Goal: Task Accomplishment & Management: Use online tool/utility

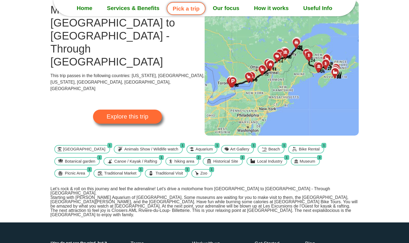
scroll to position [49, 0]
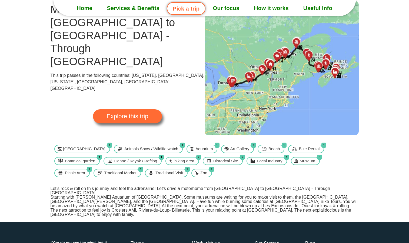
click at [145, 113] on span "Explore this trip" at bounding box center [128, 116] width 42 height 6
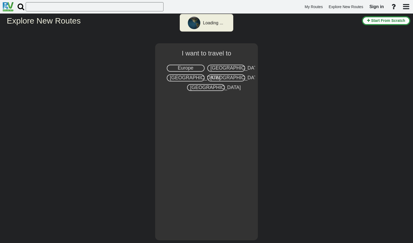
select select "number:8"
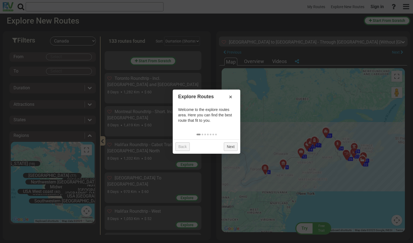
scroll to position [834, 0]
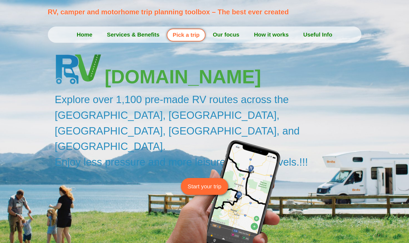
click at [206, 182] on span "Start your trip" at bounding box center [205, 186] width 34 height 8
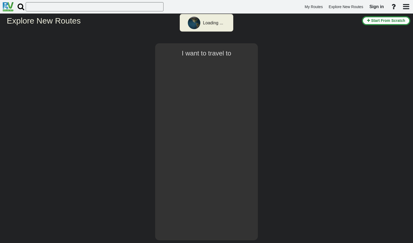
select select "number:8"
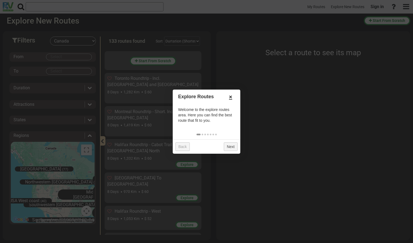
click at [231, 98] on link "×" at bounding box center [230, 96] width 9 height 9
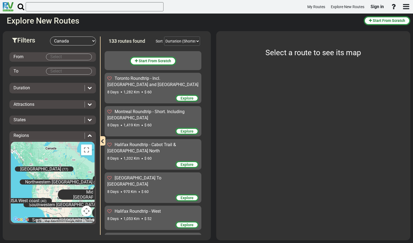
click at [61, 59] on body "My Routes Explore New Routes Sign in ×" at bounding box center [206, 121] width 413 height 243
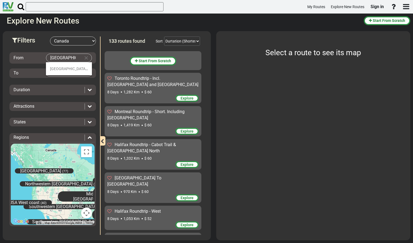
type input "Toronto"
click at [54, 72] on body "My Routes Explore New Routes Sign in ×" at bounding box center [206, 121] width 413 height 243
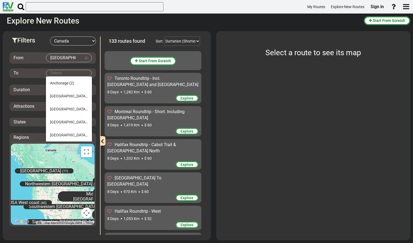
type input "b"
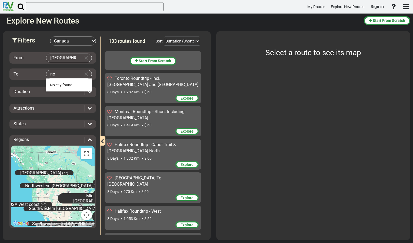
type input "n"
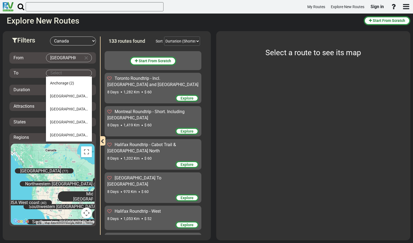
click at [52, 70] on body "My Routes Explore New Routes Sign in ×" at bounding box center [206, 121] width 413 height 243
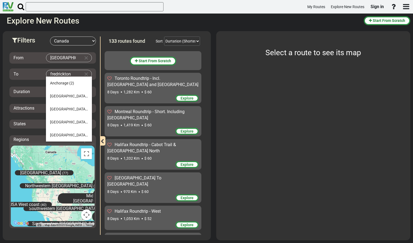
type input "fredrickton"
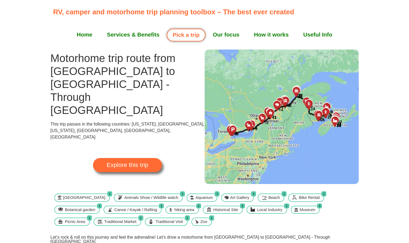
click at [132, 162] on span "Explore this trip" at bounding box center [128, 165] width 42 height 6
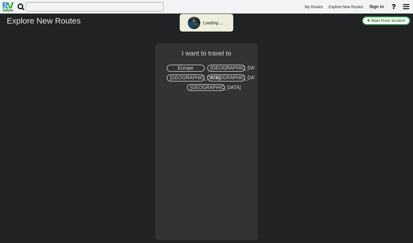
select select "number:8"
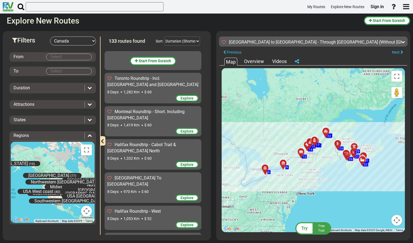
scroll to position [834, 0]
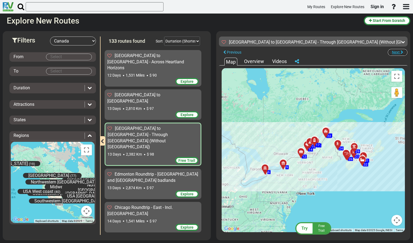
click at [397, 51] on span "Next" at bounding box center [396, 52] width 8 height 4
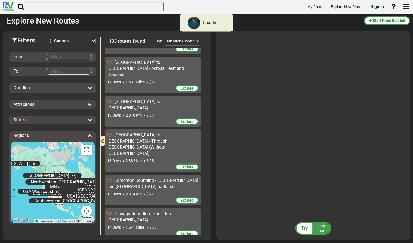
scroll to position [834, 0]
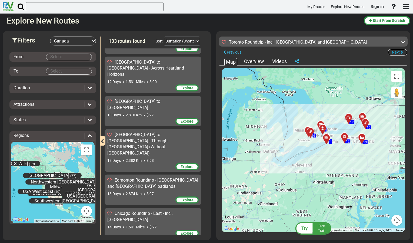
drag, startPoint x: 396, startPoint y: 55, endPoint x: 395, endPoint y: 51, distance: 4.1
click at [395, 51] on span "Next" at bounding box center [396, 52] width 8 height 4
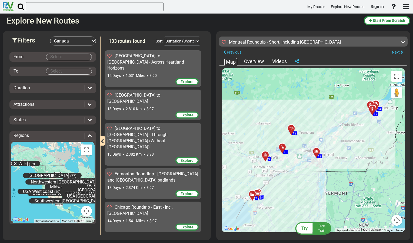
click at [305, 227] on span "Try" at bounding box center [305, 228] width 6 height 5
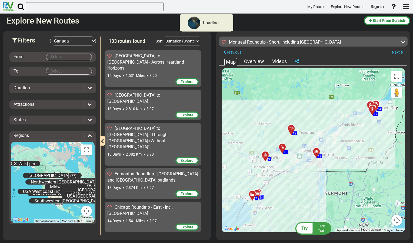
click at [305, 227] on span "Try" at bounding box center [305, 228] width 6 height 5
